Goal: Find contact information: Find contact information

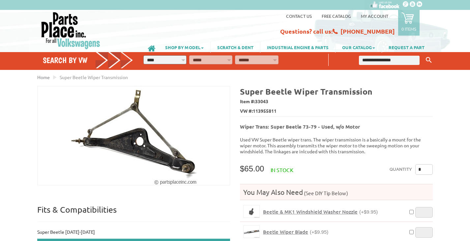
click at [302, 16] on link "Contact us" at bounding box center [299, 16] width 26 height 6
